Goal: Find specific page/section: Find specific page/section

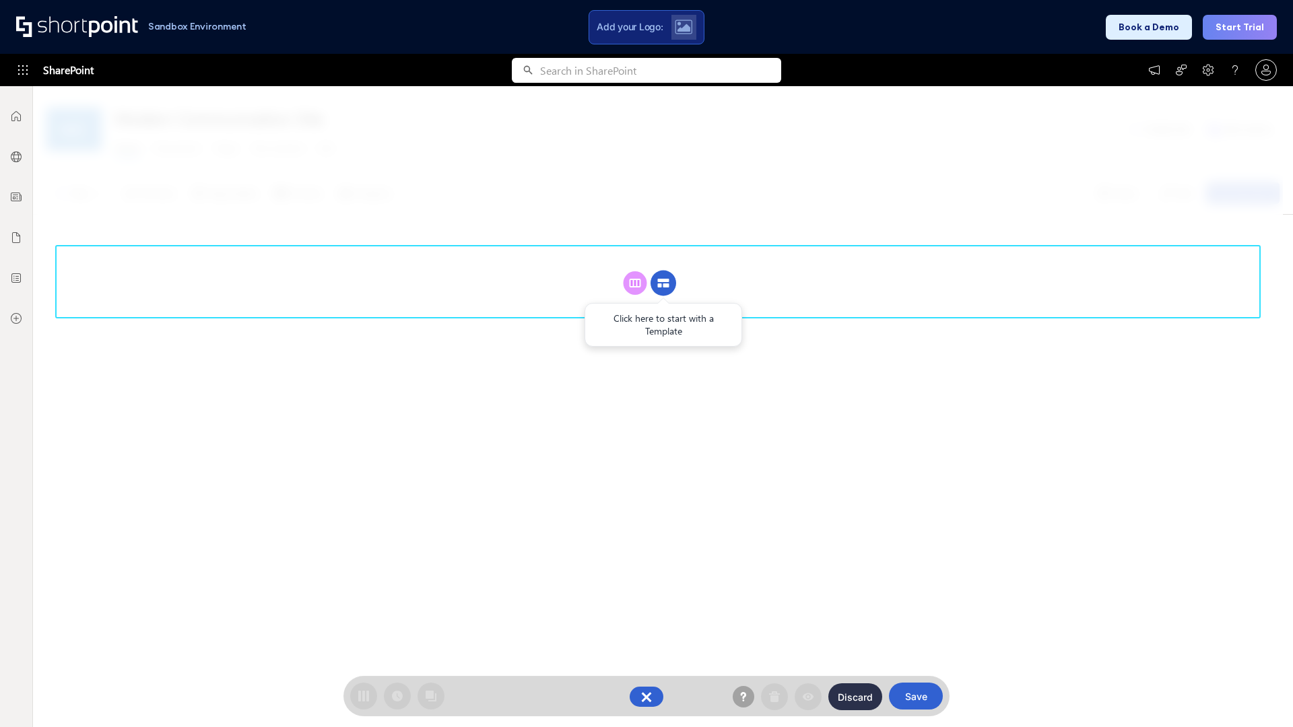
click at [663, 283] on circle at bounding box center [663, 284] width 26 height 26
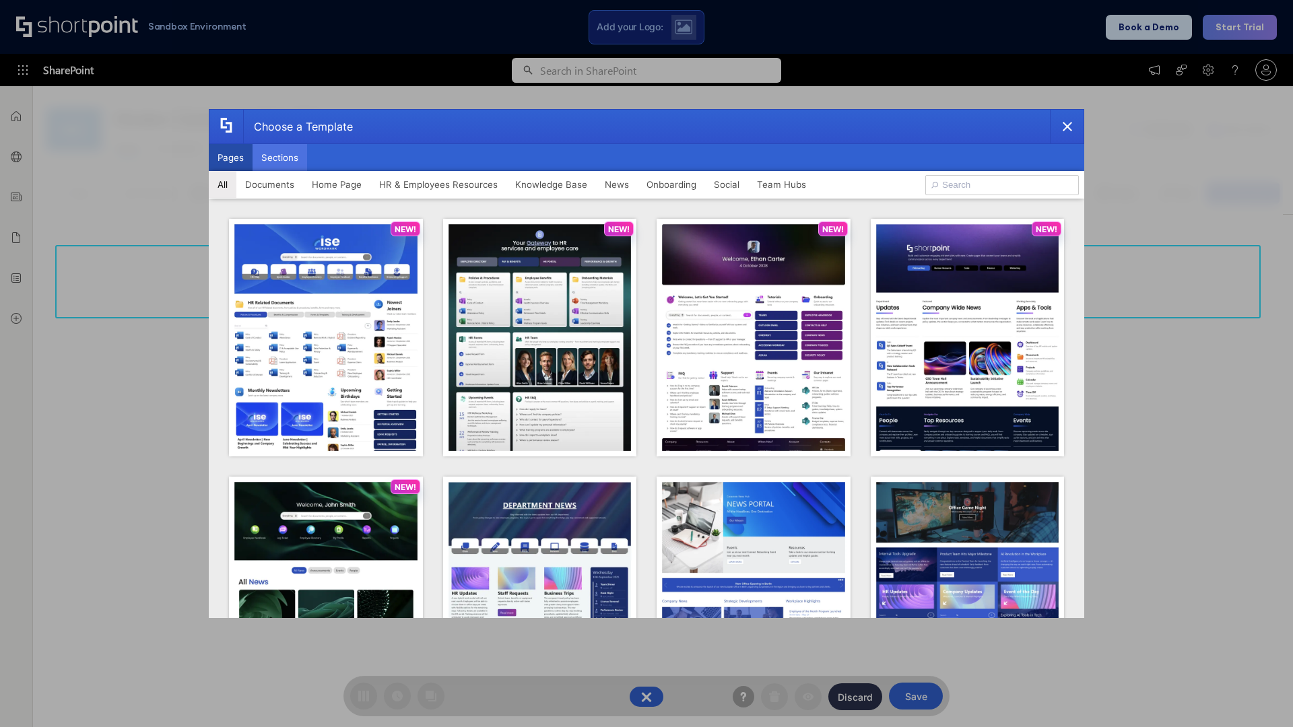
click at [279, 158] on button "Sections" at bounding box center [280, 157] width 55 height 27
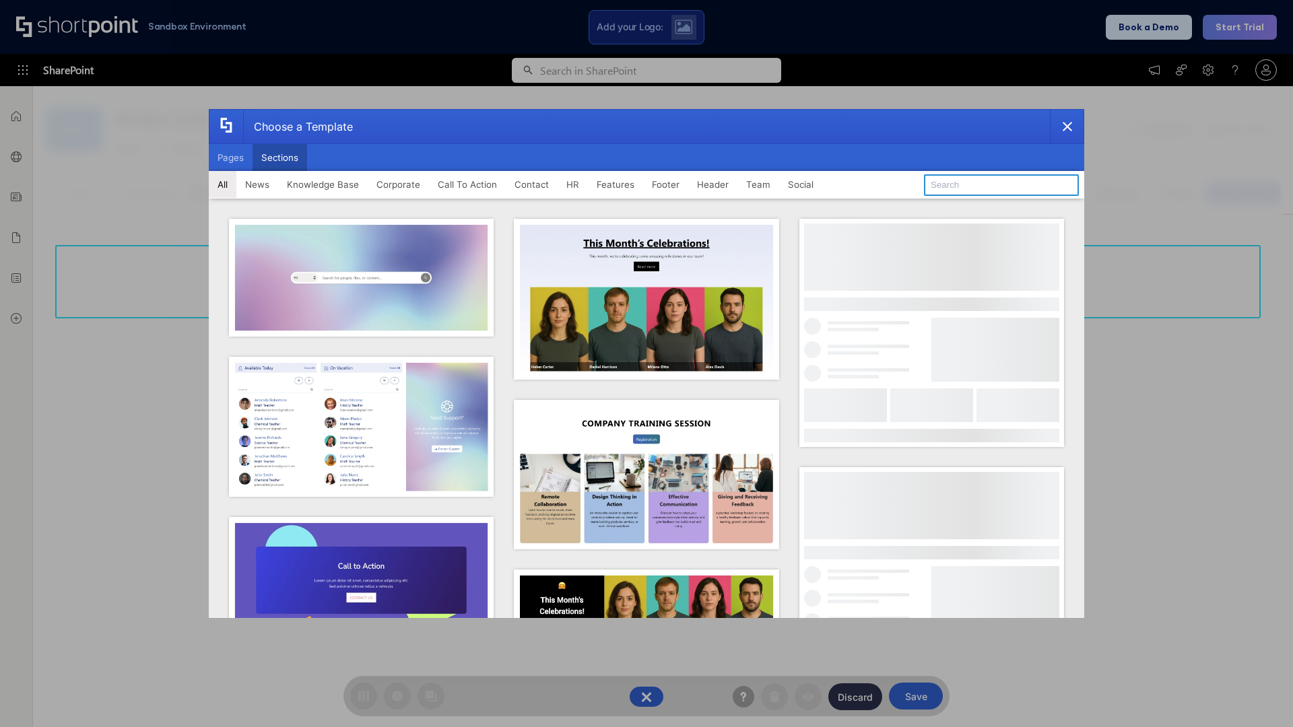
type input "Knowledge Base 2"
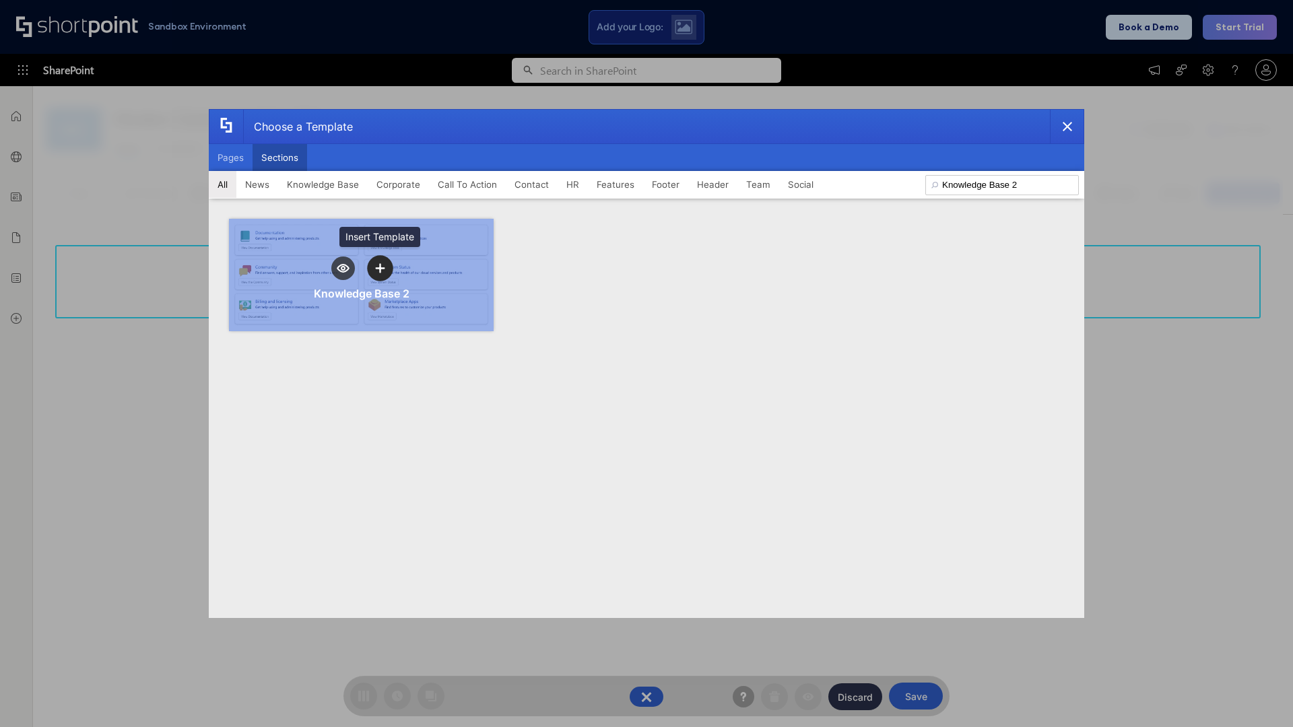
click at [380, 268] on icon "template selector" at bounding box center [379, 267] width 9 height 9
